Goal: Information Seeking & Learning: Learn about a topic

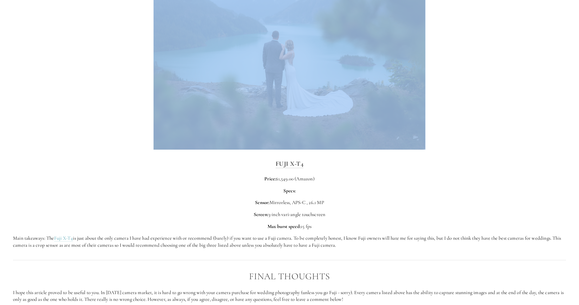
scroll to position [1690, 0]
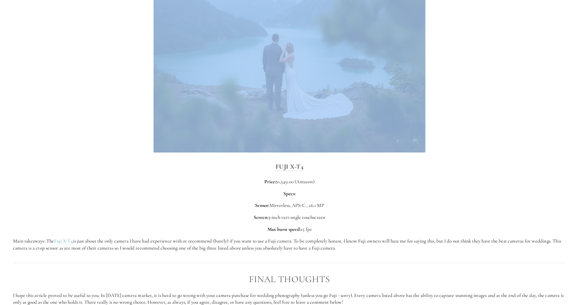
drag, startPoint x: 583, startPoint y: 85, endPoint x: 560, endPoint y: 141, distance: 60.4
click at [579, 155] on html "[PERSON_NAME] Photography Cart 0 Home Weddings Landscapes" at bounding box center [289, 59] width 579 height 3499
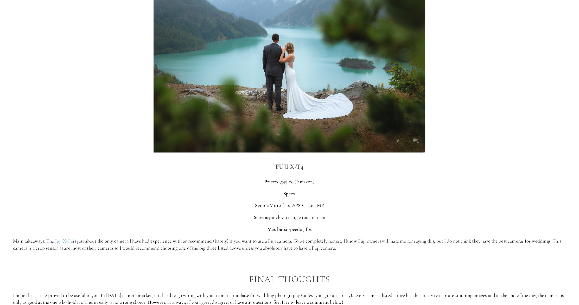
click at [557, 140] on div at bounding box center [290, 62] width 562 height 190
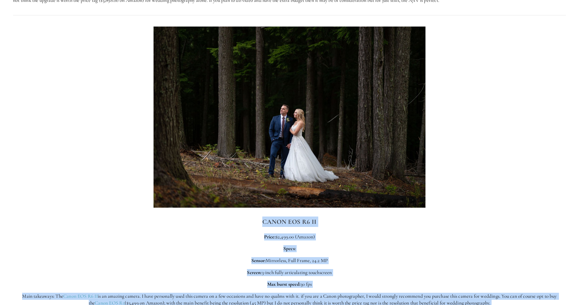
scroll to position [1330, 0]
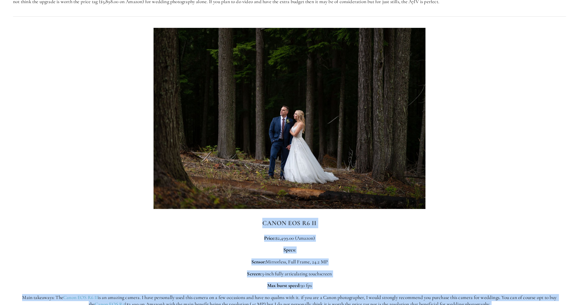
drag, startPoint x: 583, startPoint y: 169, endPoint x: 574, endPoint y: 137, distance: 32.6
click at [396, 228] on h3 "Canon EOS R6 II" at bounding box center [289, 223] width 553 height 10
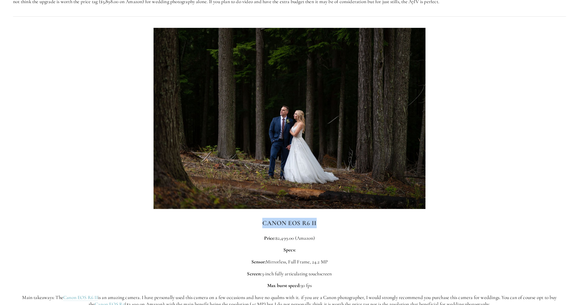
drag, startPoint x: 260, startPoint y: 235, endPoint x: 334, endPoint y: 241, distance: 74.2
click at [334, 228] on h3 "Canon EOS R6 II" at bounding box center [289, 223] width 553 height 10
copy strong "Canon EOS R6 II"
